Goal: Use online tool/utility: Utilize a website feature to perform a specific function

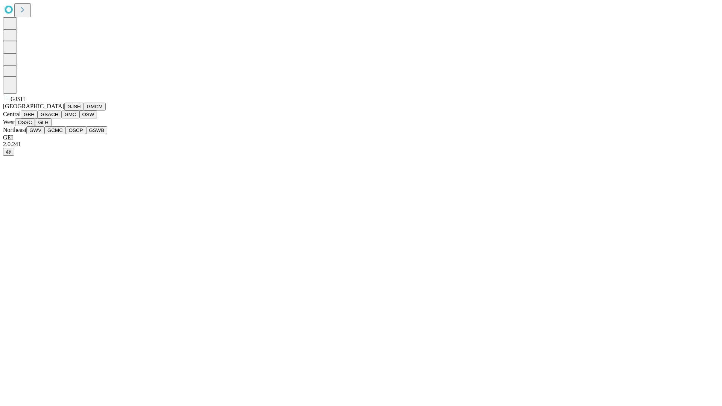
click at [64, 111] on button "GJSH" at bounding box center [74, 107] width 20 height 8
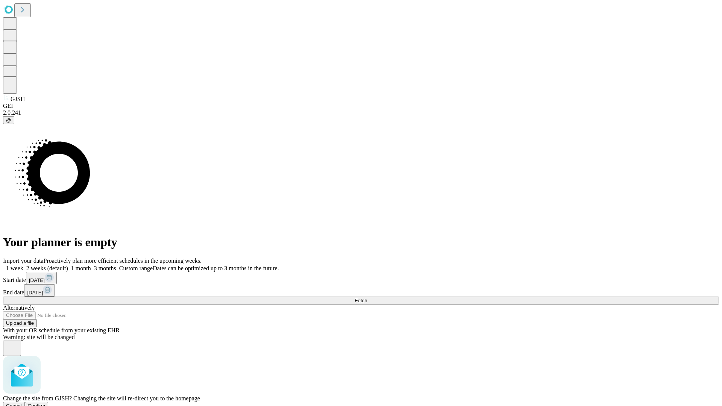
click at [46, 403] on span "Confirm" at bounding box center [37, 406] width 18 height 6
click at [91, 265] on label "1 month" at bounding box center [79, 268] width 23 height 6
click at [367, 298] on span "Fetch" at bounding box center [361, 301] width 12 height 6
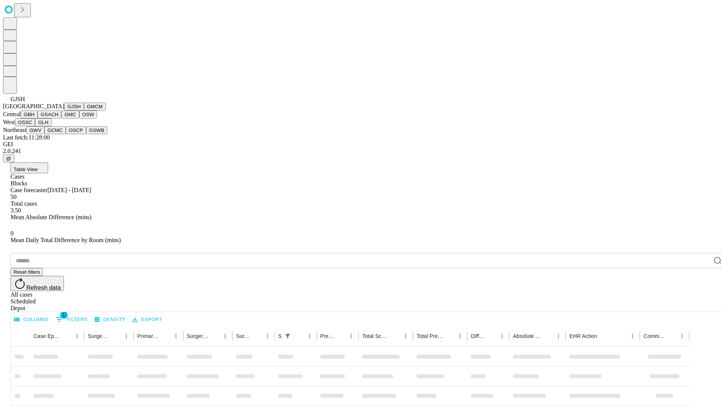
click at [84, 111] on button "GMCM" at bounding box center [95, 107] width 22 height 8
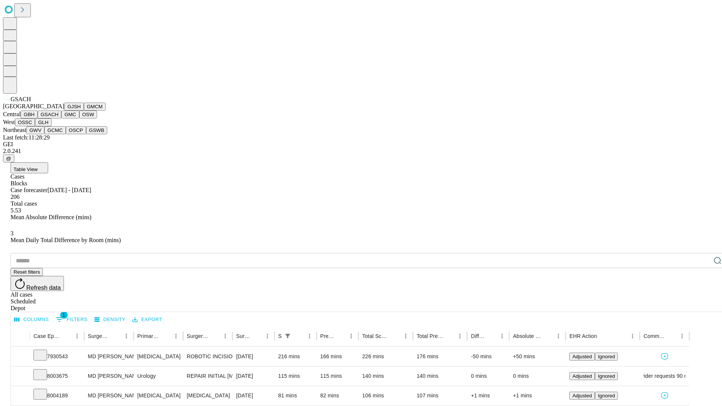
click at [61, 118] on button "GMC" at bounding box center [70, 115] width 18 height 8
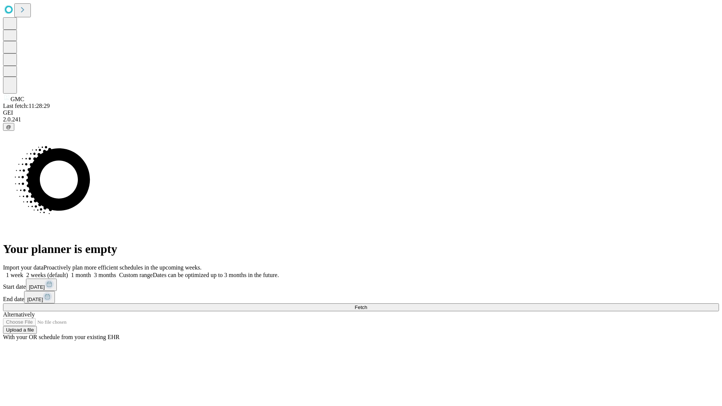
click at [91, 272] on label "1 month" at bounding box center [79, 275] width 23 height 6
click at [367, 305] on span "Fetch" at bounding box center [361, 308] width 12 height 6
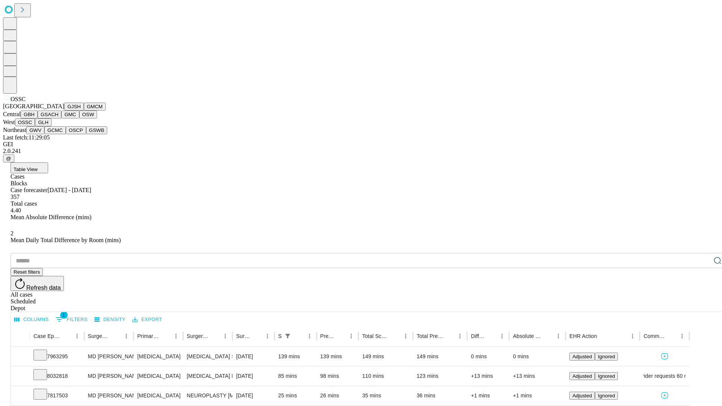
click at [51, 126] on button "GLH" at bounding box center [43, 122] width 16 height 8
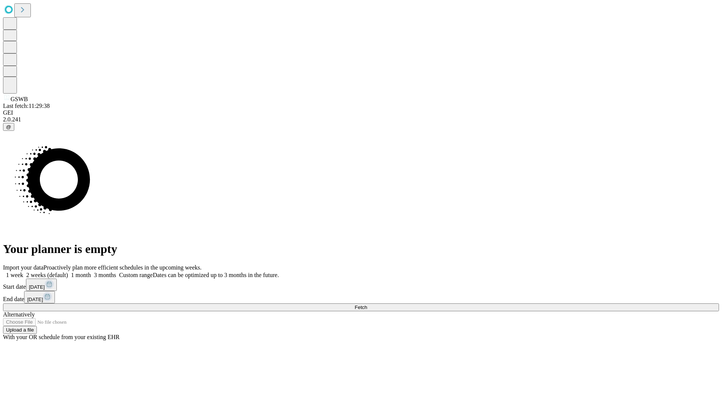
click at [91, 272] on label "1 month" at bounding box center [79, 275] width 23 height 6
click at [367, 305] on span "Fetch" at bounding box center [361, 308] width 12 height 6
